Goal: Task Accomplishment & Management: Use online tool/utility

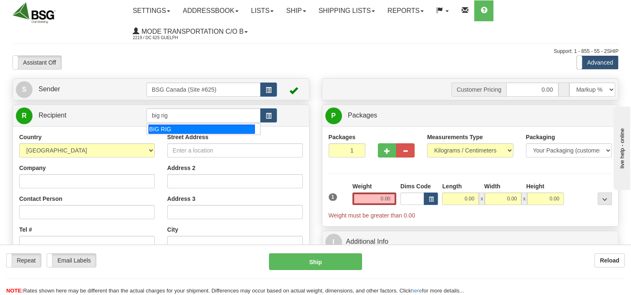
drag, startPoint x: 170, startPoint y: 127, endPoint x: 204, endPoint y: 123, distance: 34.5
click at [172, 127] on div "BIG RIG" at bounding box center [201, 129] width 106 height 9
type input "BIG RIG"
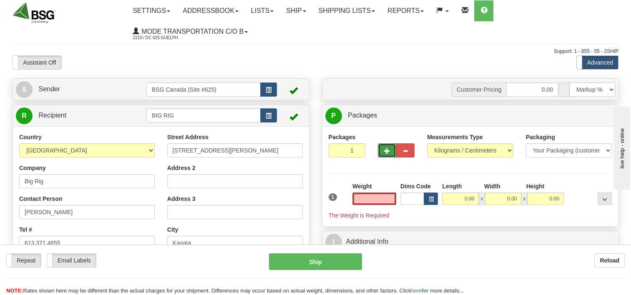
type input "0.00"
click at [391, 150] on button "button" at bounding box center [387, 150] width 18 height 14
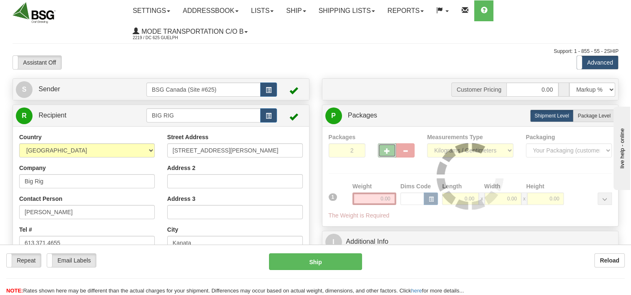
click at [388, 151] on div at bounding box center [469, 176] width 283 height 87
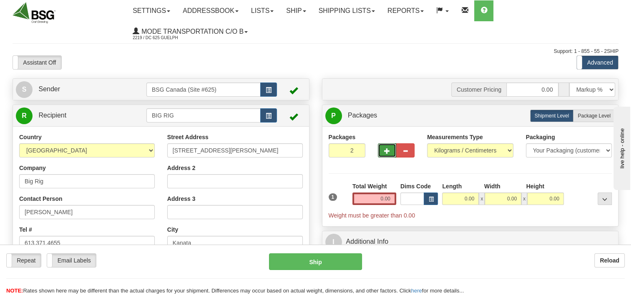
click at [388, 152] on span "button" at bounding box center [387, 150] width 6 height 5
click at [387, 152] on span "button" at bounding box center [387, 150] width 6 height 5
type input "4"
drag, startPoint x: 370, startPoint y: 198, endPoint x: 450, endPoint y: 193, distance: 80.2
click at [450, 192] on div "1 Total Weight 0.00 Dims Code x" at bounding box center [470, 201] width 288 height 38
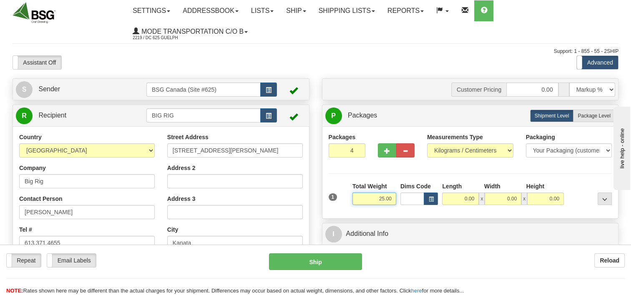
type input "25.00"
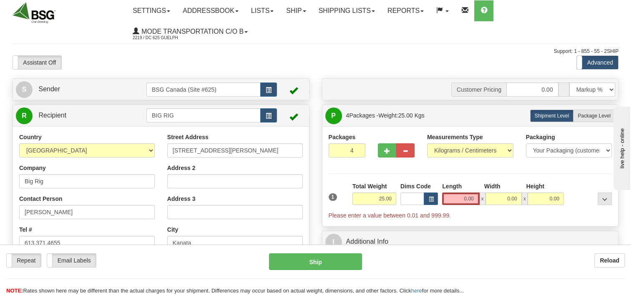
click at [538, 164] on div "Packages 4 1" at bounding box center [470, 149] width 296 height 32
click at [586, 115] on span "Package Level" at bounding box center [593, 116] width 33 height 6
radio input "true"
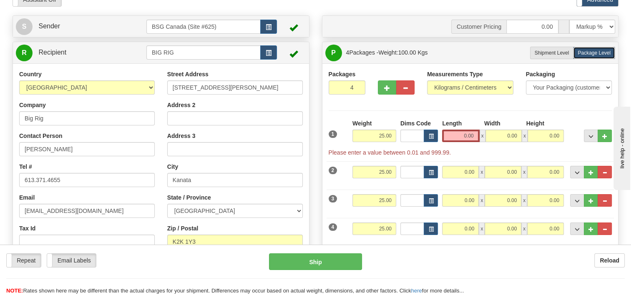
scroll to position [83, 0]
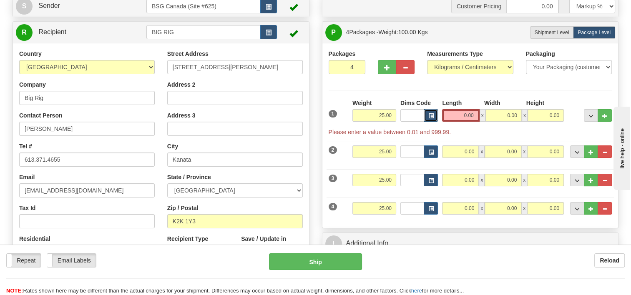
click at [431, 116] on span "button" at bounding box center [430, 116] width 5 height 5
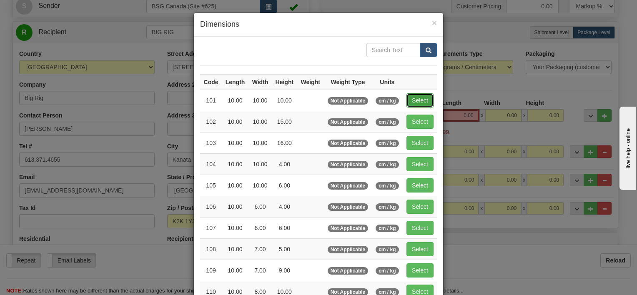
click at [420, 100] on button "Select" at bounding box center [419, 100] width 27 height 14
type input "101"
type input "10.00"
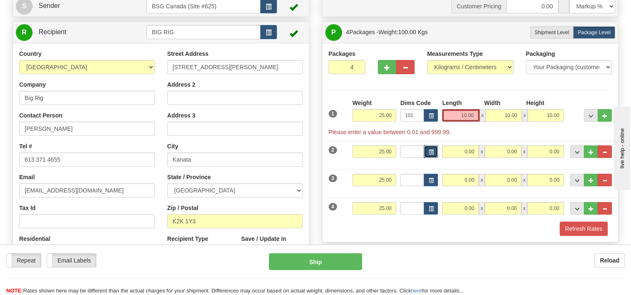
click at [432, 155] on button "button" at bounding box center [430, 151] width 14 height 13
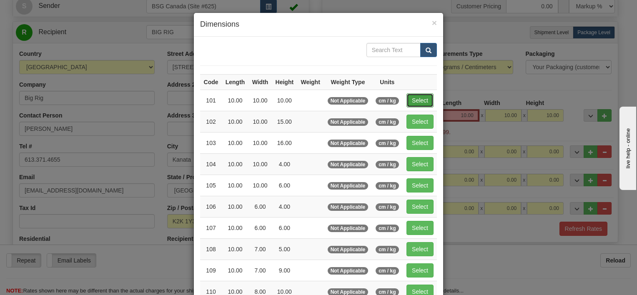
click at [414, 95] on button "Select" at bounding box center [419, 100] width 27 height 14
type input "101"
type input "10.00"
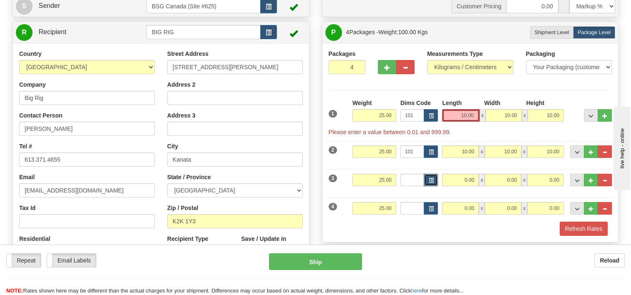
click at [433, 182] on span "button" at bounding box center [430, 180] width 5 height 5
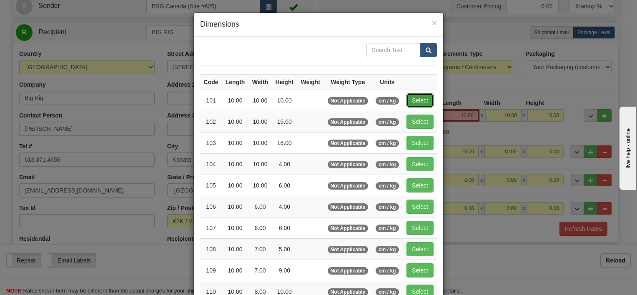
click at [421, 105] on button "Select" at bounding box center [419, 100] width 27 height 14
type input "101"
type input "10.00"
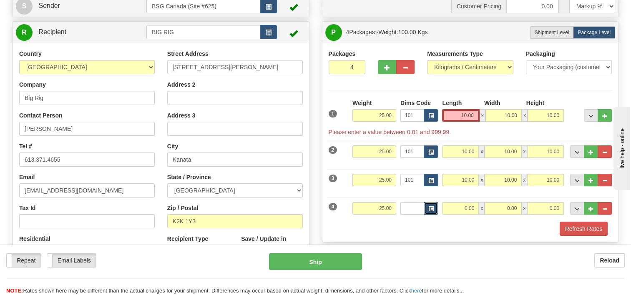
click at [433, 205] on button "button" at bounding box center [430, 208] width 14 height 13
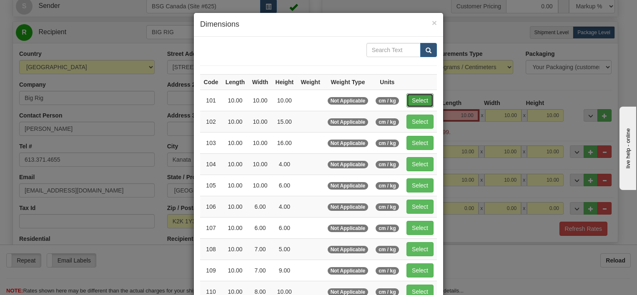
click at [419, 101] on button "Select" at bounding box center [419, 100] width 27 height 14
type input "101"
type input "10.00"
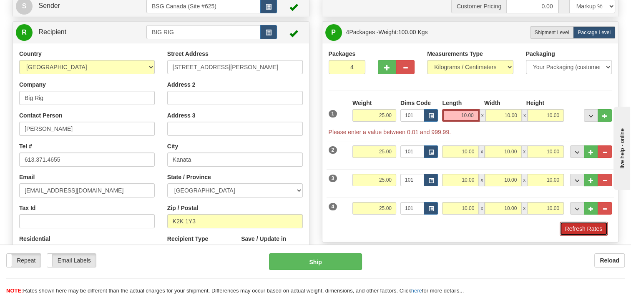
click at [575, 230] on button "Refresh Rates" at bounding box center [583, 229] width 48 height 14
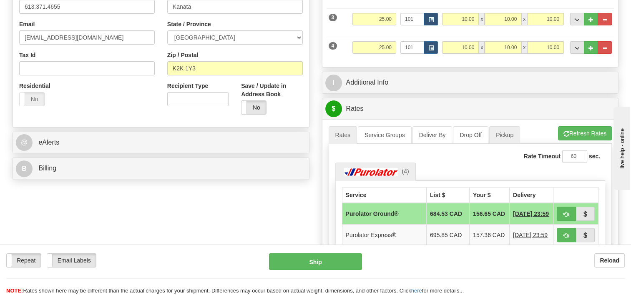
scroll to position [292, 0]
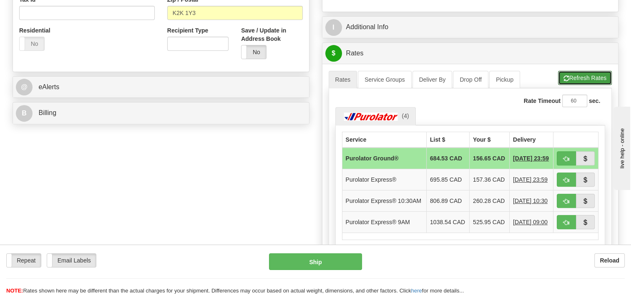
click at [581, 74] on button "Refresh Rates" at bounding box center [585, 78] width 54 height 14
